Goal: Information Seeking & Learning: Find specific fact

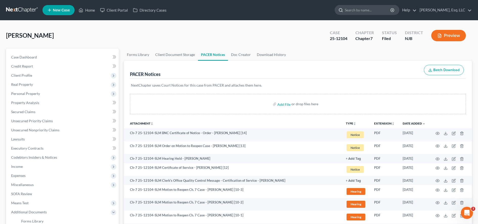
click at [379, 9] on input "search" at bounding box center [368, 9] width 46 height 9
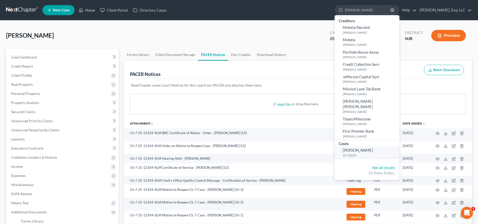
type input "[PERSON_NAME]"
click at [373, 148] on span "[PERSON_NAME]" at bounding box center [358, 150] width 30 height 5
select select "3"
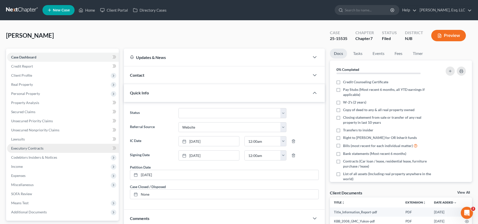
scroll to position [108, 0]
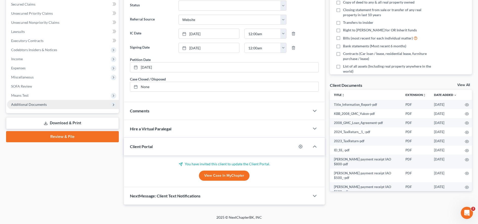
click at [53, 101] on span "Additional Documents" at bounding box center [63, 104] width 112 height 9
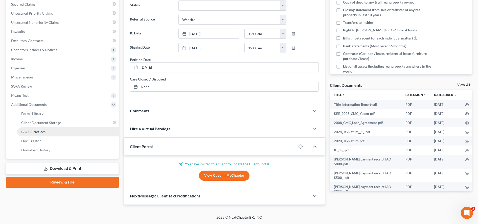
click at [46, 134] on link "PACER Notices" at bounding box center [68, 131] width 102 height 9
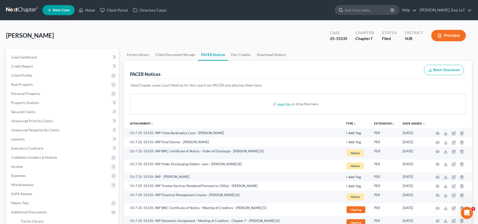
click at [362, 6] on input "search" at bounding box center [368, 9] width 46 height 9
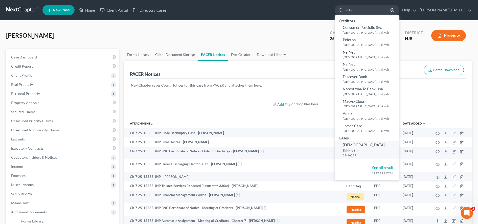
type input "rikki"
click at [366, 153] on small "22-16289" at bounding box center [370, 155] width 55 height 4
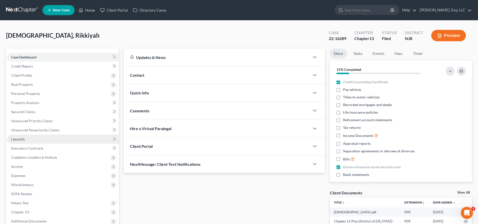
scroll to position [102, 0]
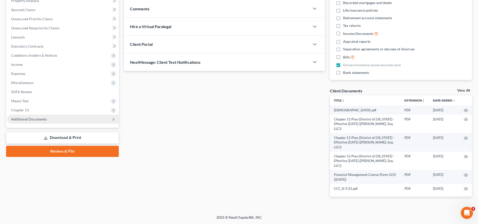
click at [53, 122] on span "Additional Documents" at bounding box center [63, 119] width 112 height 9
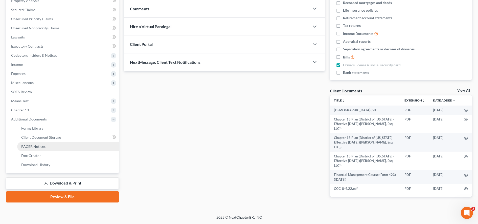
click at [48, 147] on link "PACER Notices" at bounding box center [68, 146] width 102 height 9
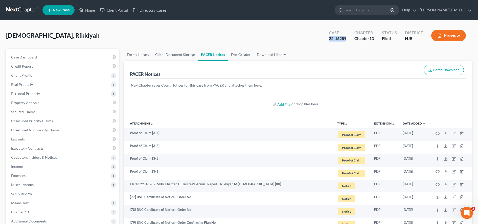
drag, startPoint x: 328, startPoint y: 38, endPoint x: 346, endPoint y: 38, distance: 18.5
click at [346, 38] on div "Case 22-16289" at bounding box center [338, 36] width 26 height 15
copy div "22-16289"
